Goal: Information Seeking & Learning: Check status

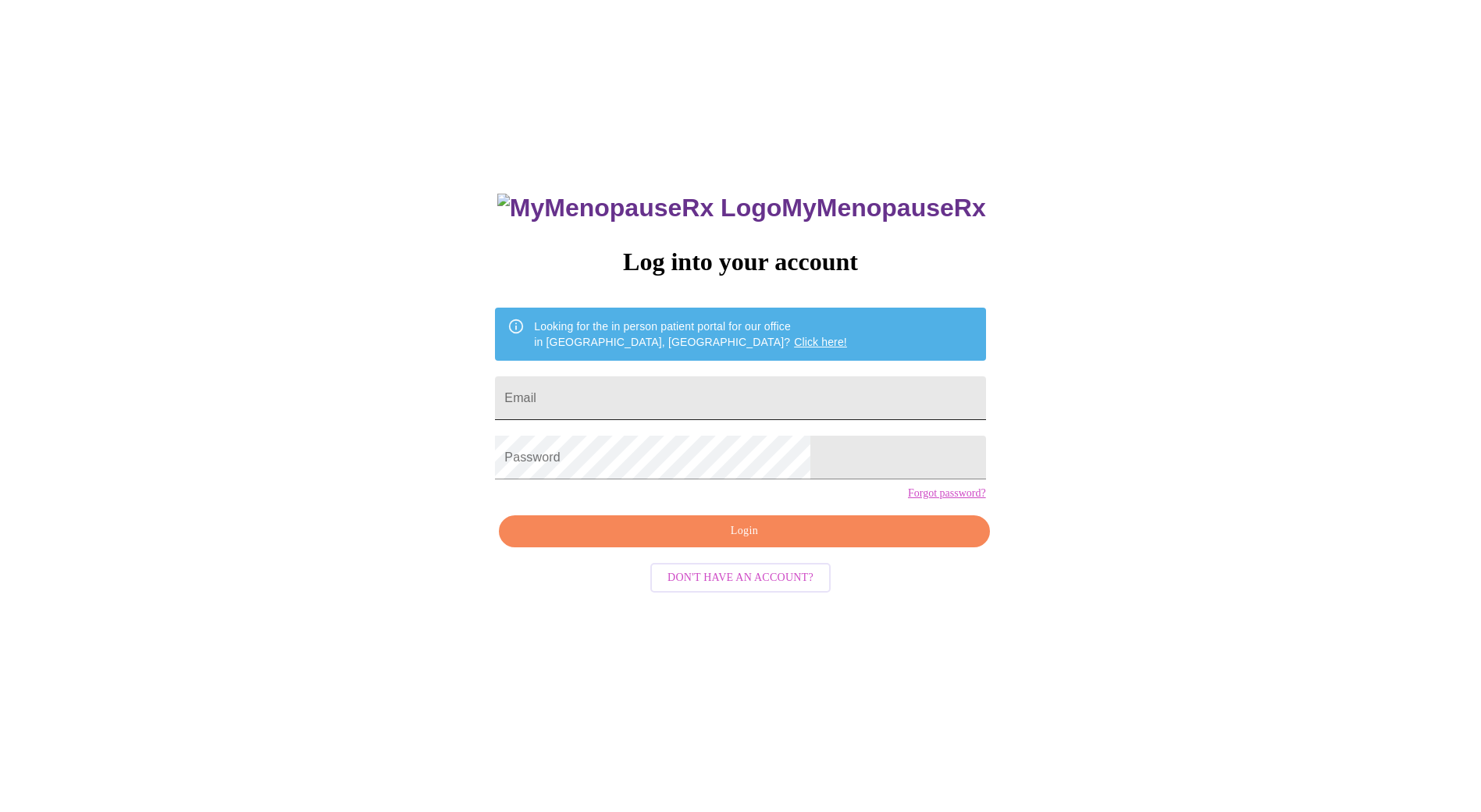
click at [604, 404] on input "Email" at bounding box center [739, 397] width 490 height 44
type input "[PERSON_NAME][EMAIL_ADDRESS][PERSON_NAME][DOMAIN_NAME]"
click at [731, 541] on span "Login" at bounding box center [744, 531] width 454 height 20
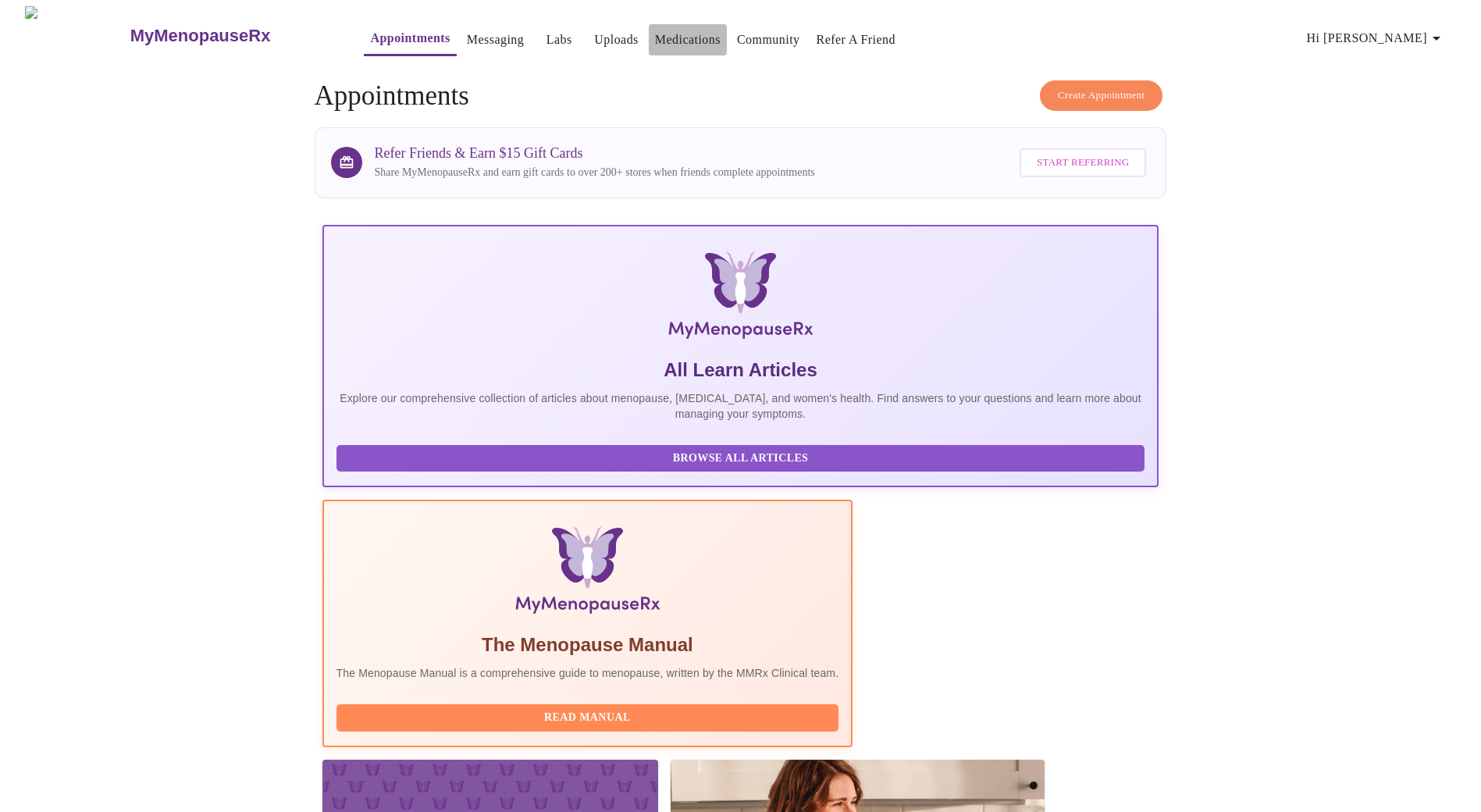
click at [686, 30] on link "Medications" at bounding box center [687, 40] width 66 height 22
